Goal: Task Accomplishment & Management: Complete application form

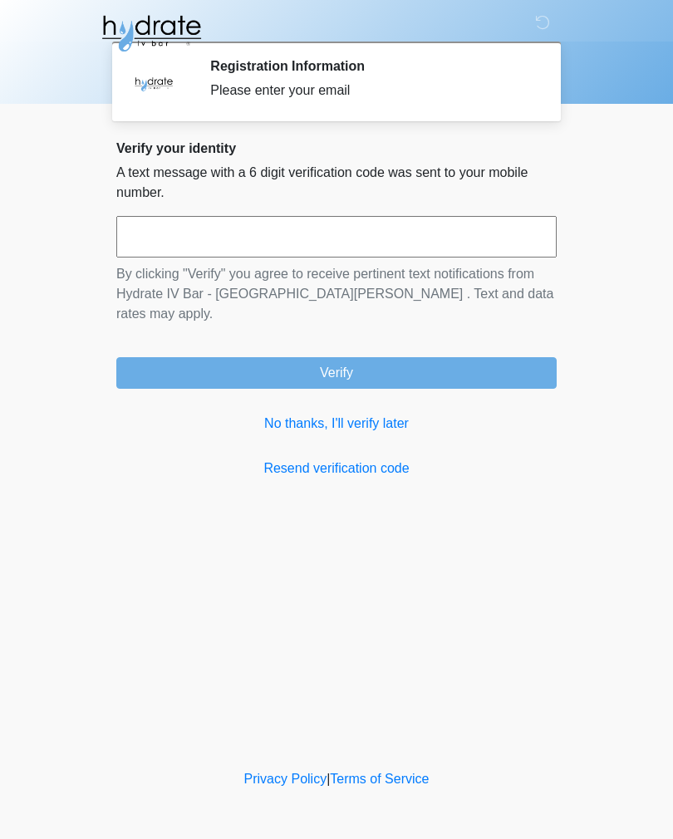
click at [303, 228] on input "text" at bounding box center [336, 237] width 440 height 42
type input "******"
click at [393, 357] on button "Verify" at bounding box center [336, 373] width 440 height 32
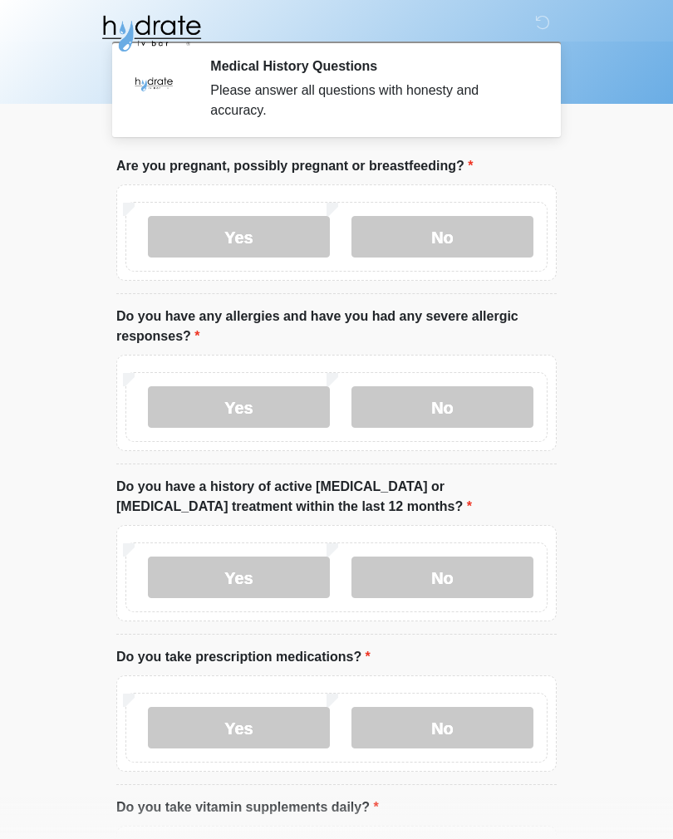
click at [460, 240] on label "No" at bounding box center [442, 237] width 182 height 42
click at [262, 396] on label "Yes" at bounding box center [239, 407] width 182 height 42
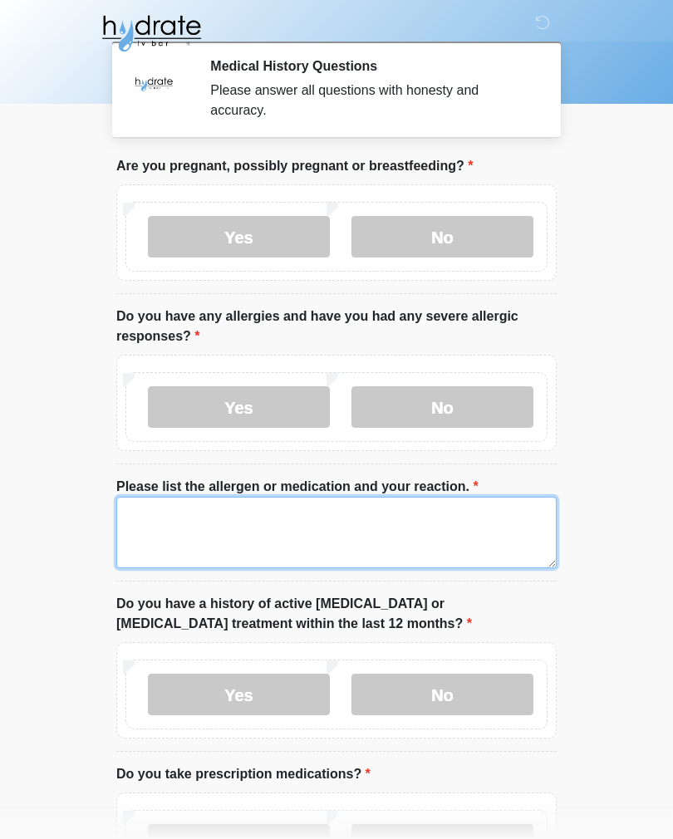
click at [234, 506] on textarea "Please list the allergen or medication and your reaction." at bounding box center [336, 532] width 440 height 71
type textarea "*"
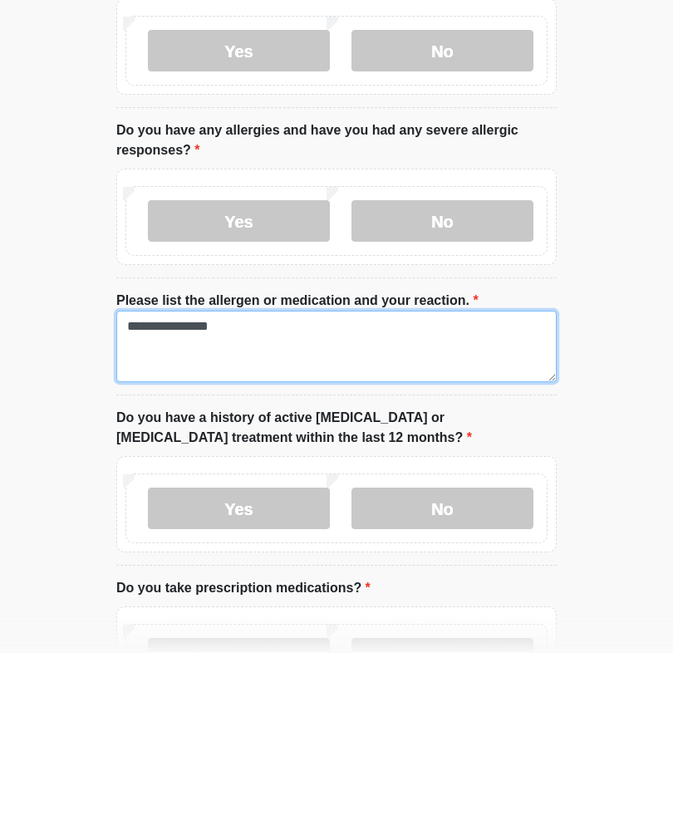
type textarea "**********"
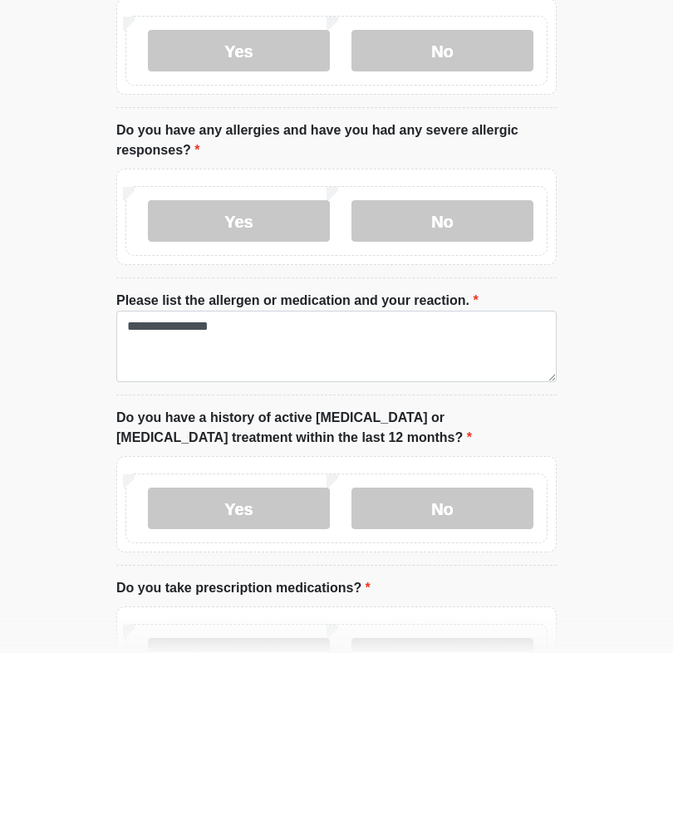
click at [439, 673] on label "No" at bounding box center [442, 694] width 182 height 42
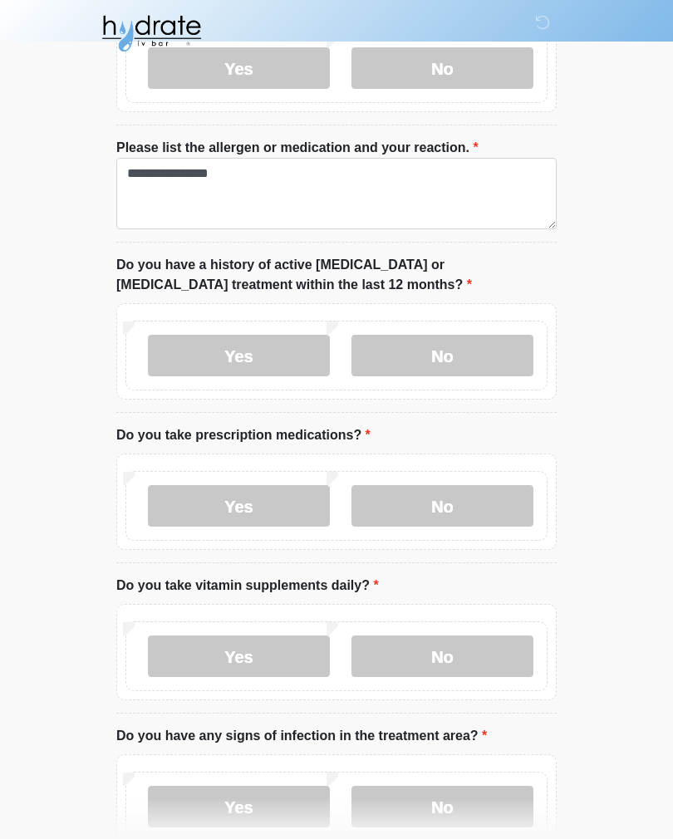
scroll to position [340, 0]
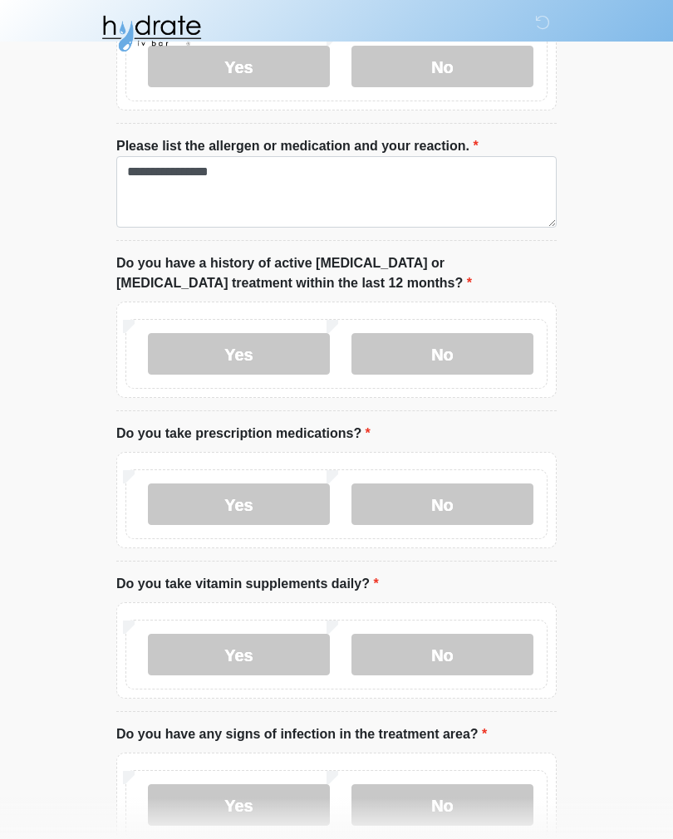
click at [252, 512] on label "Yes" at bounding box center [239, 504] width 182 height 42
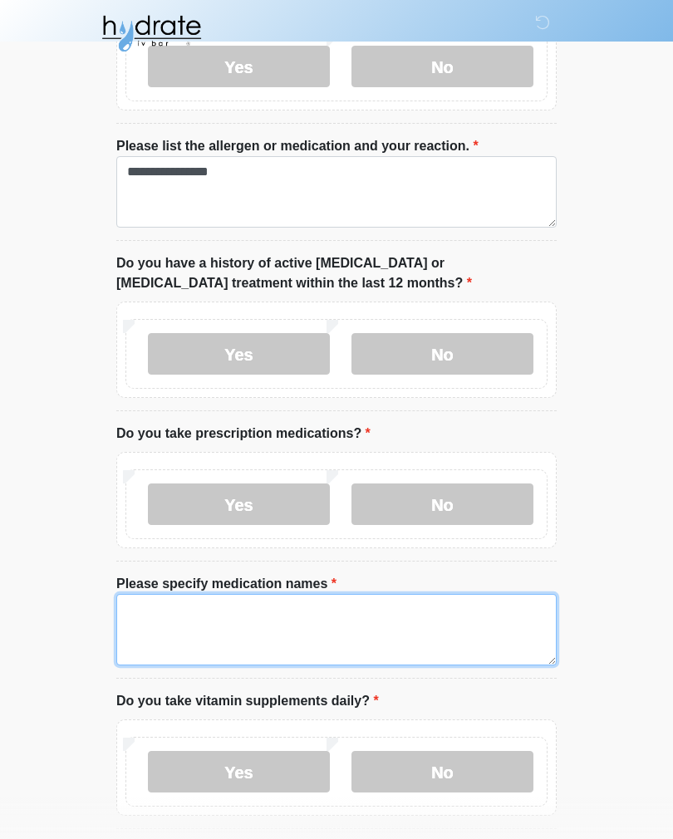
click at [291, 603] on textarea "Please specify medication names" at bounding box center [336, 629] width 440 height 71
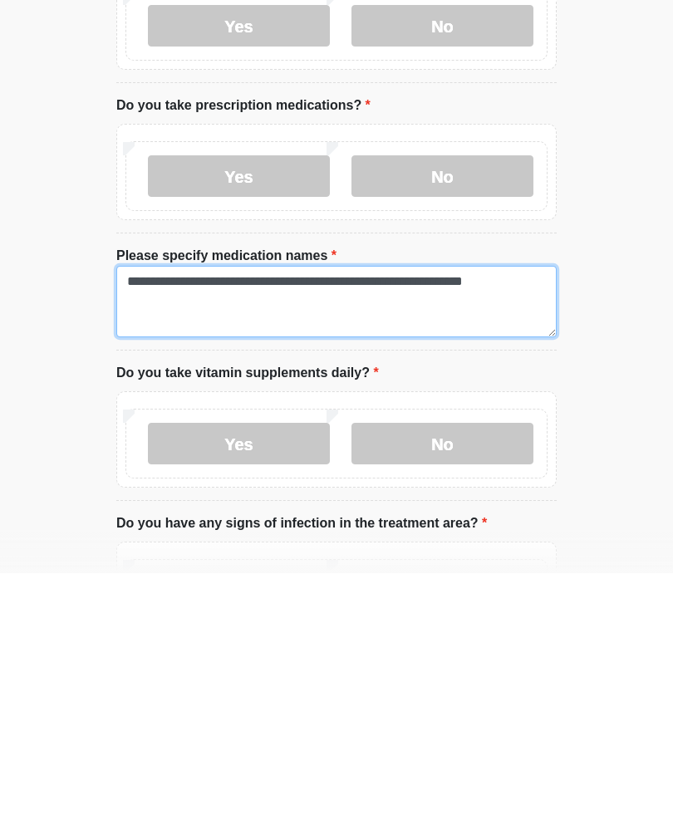
type textarea "**********"
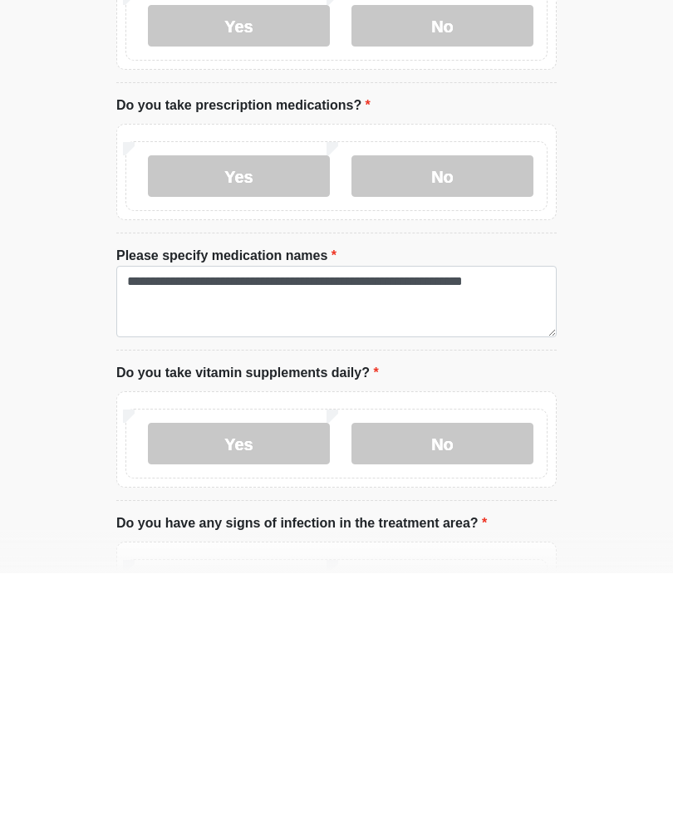
click at [432, 688] on label "No" at bounding box center [442, 709] width 182 height 42
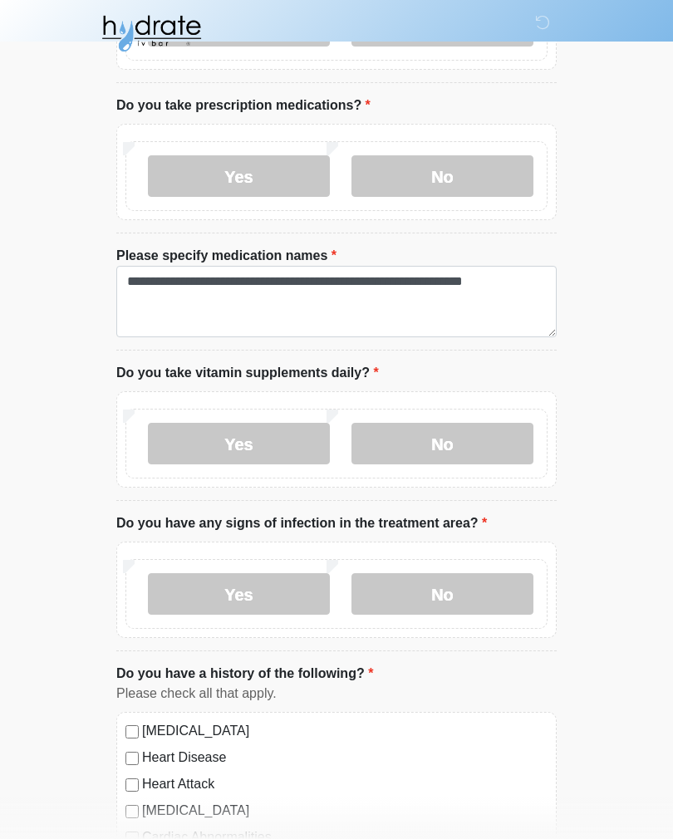
click at [462, 584] on label "No" at bounding box center [442, 594] width 182 height 42
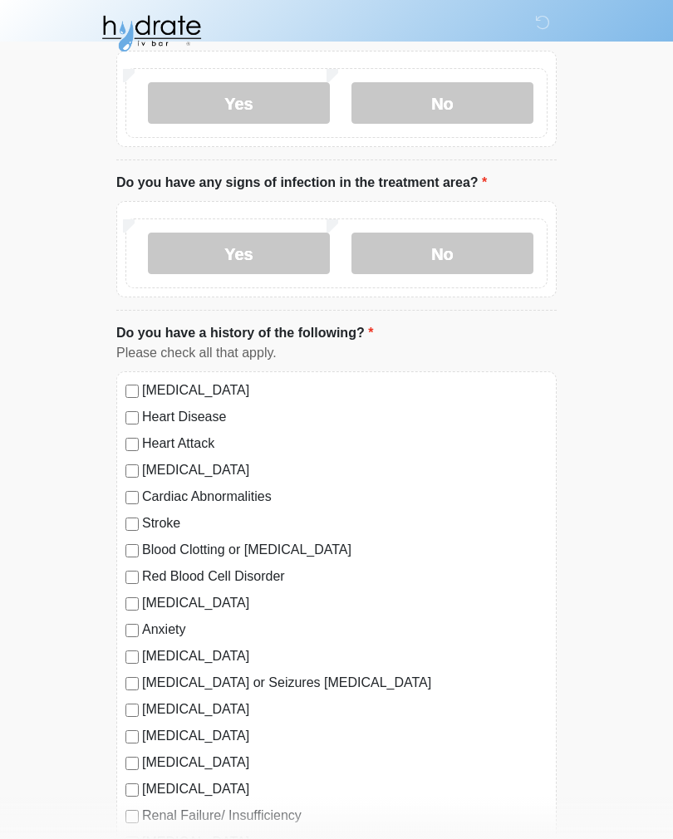
scroll to position [1013, 0]
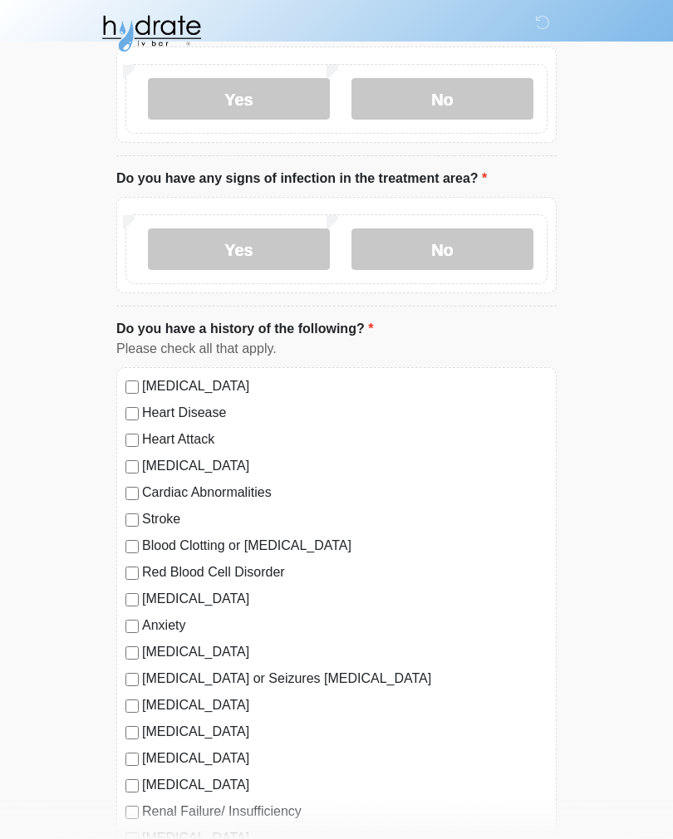
click at [170, 589] on label "Depression" at bounding box center [344, 599] width 405 height 20
click at [170, 615] on label "Anxiety" at bounding box center [344, 625] width 405 height 20
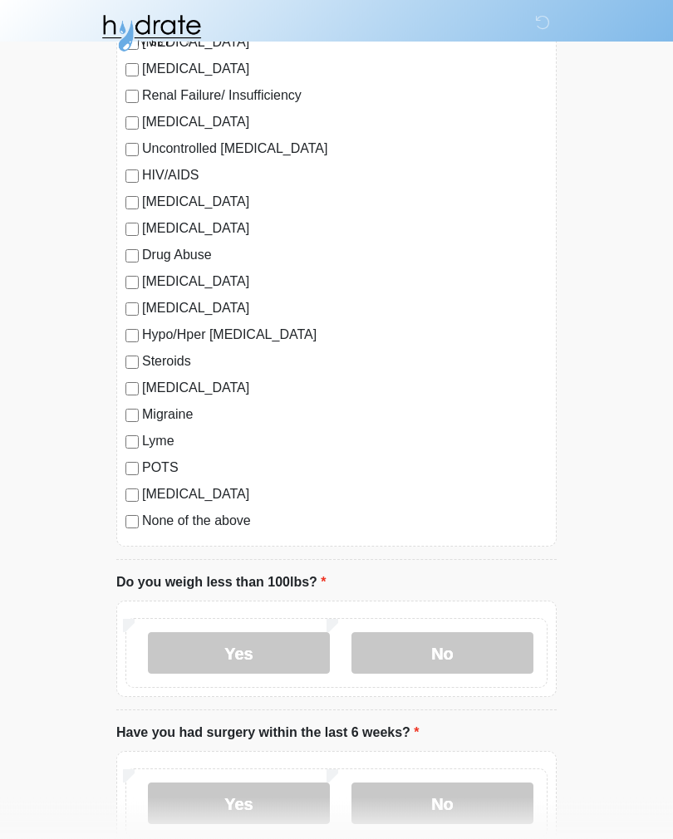
scroll to position [1729, 0]
click at [438, 650] on label "No" at bounding box center [442, 653] width 182 height 42
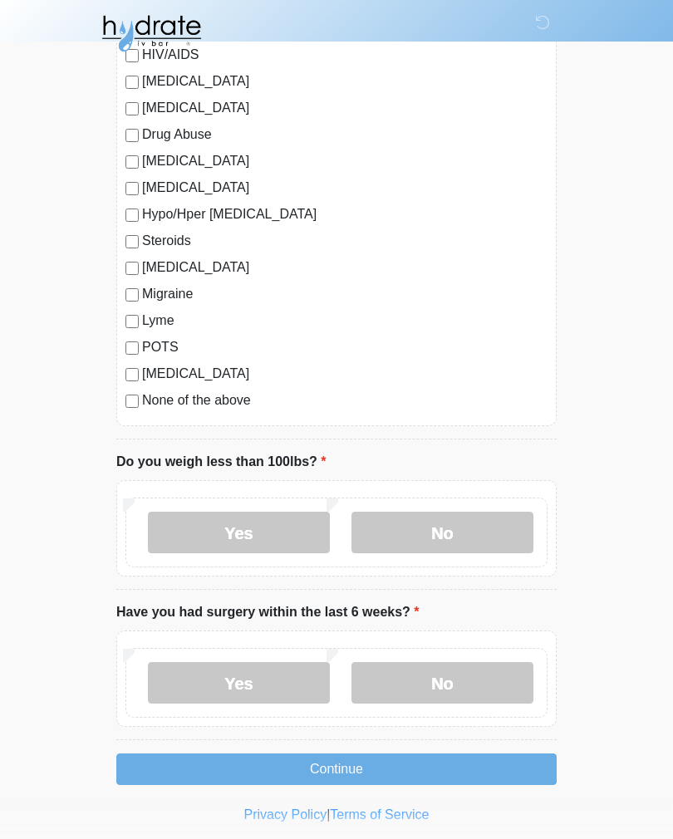
scroll to position [1855, 0]
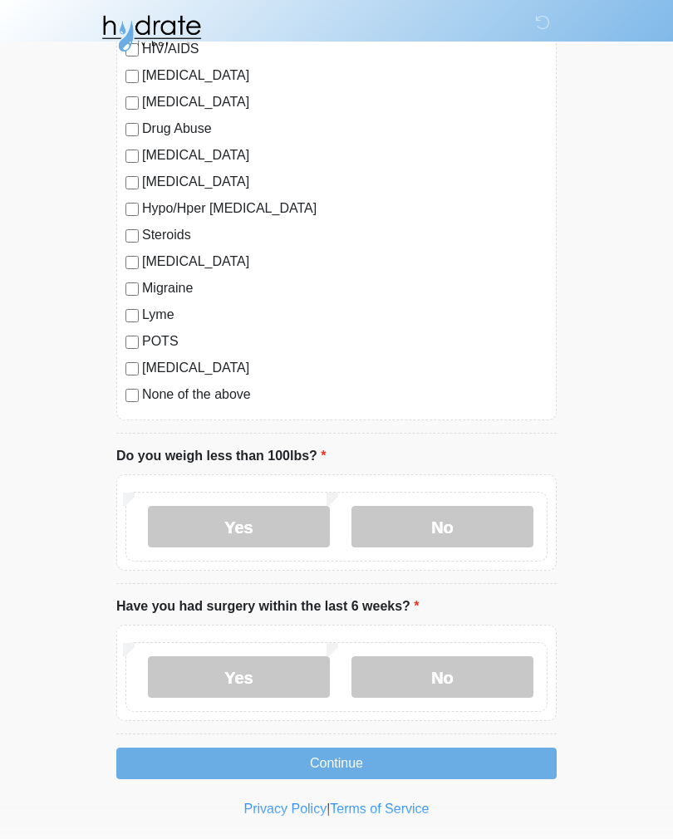
click at [456, 672] on label "No" at bounding box center [442, 677] width 182 height 42
click at [432, 756] on button "Continue" at bounding box center [336, 763] width 440 height 32
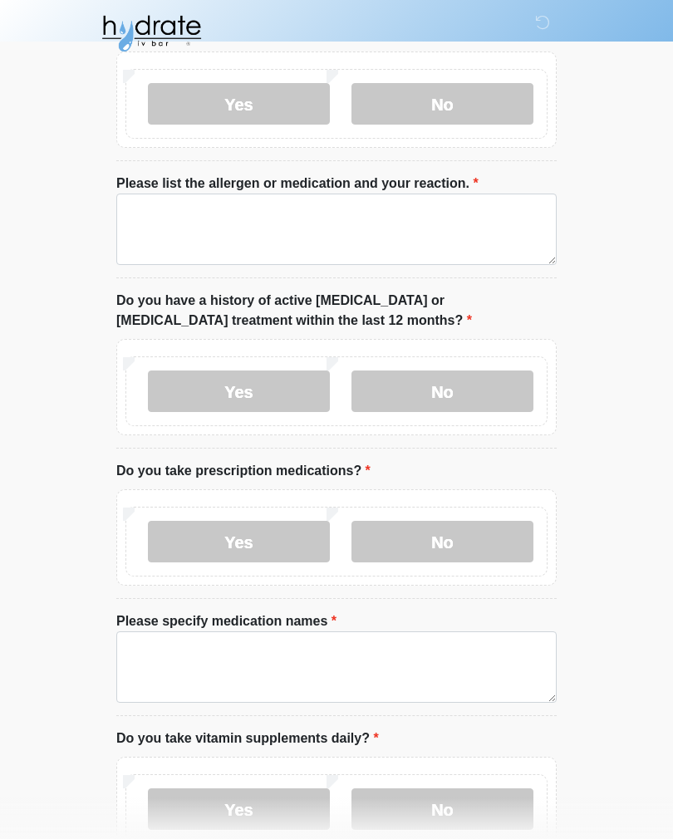
scroll to position [0, 0]
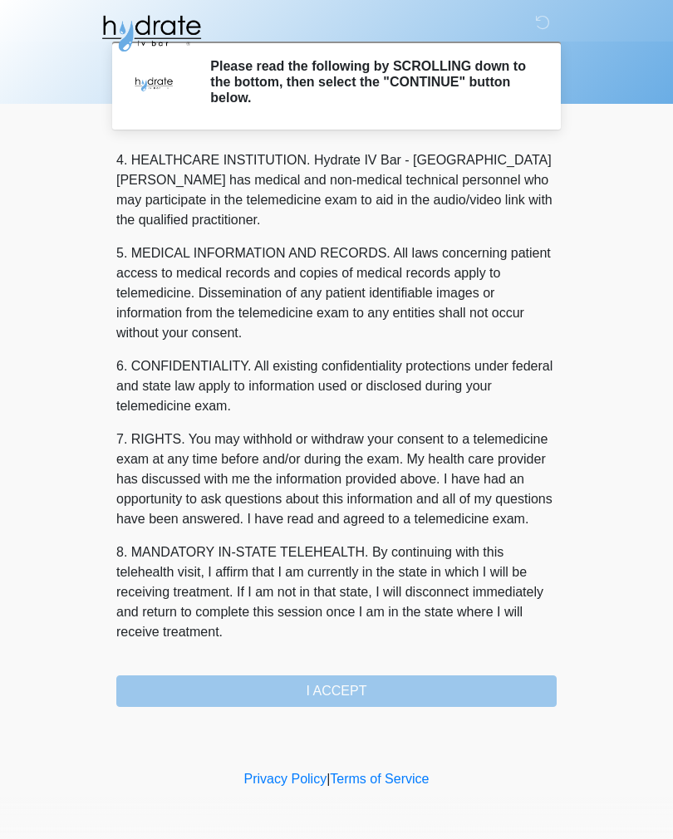
click at [387, 691] on button "I ACCEPT" at bounding box center [336, 691] width 440 height 32
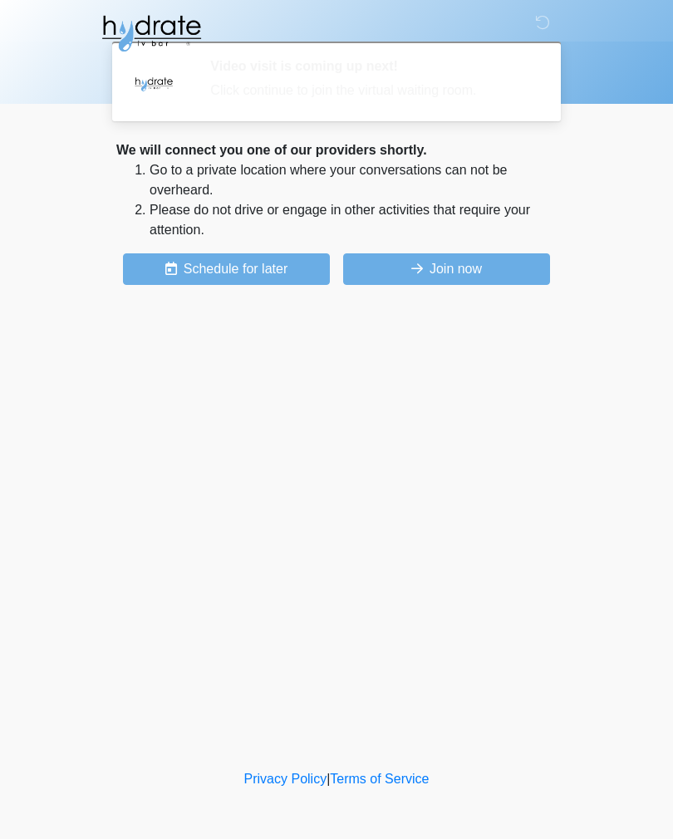
click at [385, 681] on div "‎ ‎ ‎ Video visit is coming up next! Click continue to join the virtual waiting…" at bounding box center [336, 383] width 498 height 732
click at [466, 257] on button "Join now" at bounding box center [446, 269] width 207 height 32
